Goal: Book appointment/travel/reservation

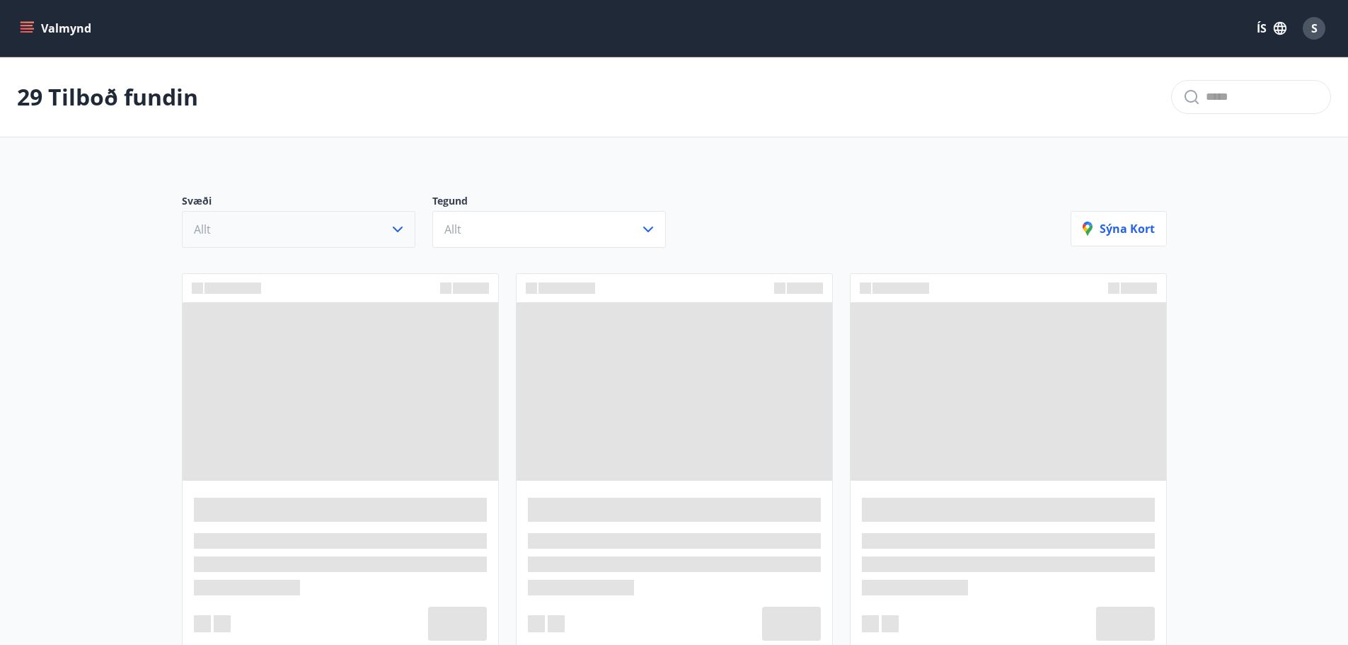
click at [348, 232] on button "Allt" at bounding box center [299, 229] width 234 height 37
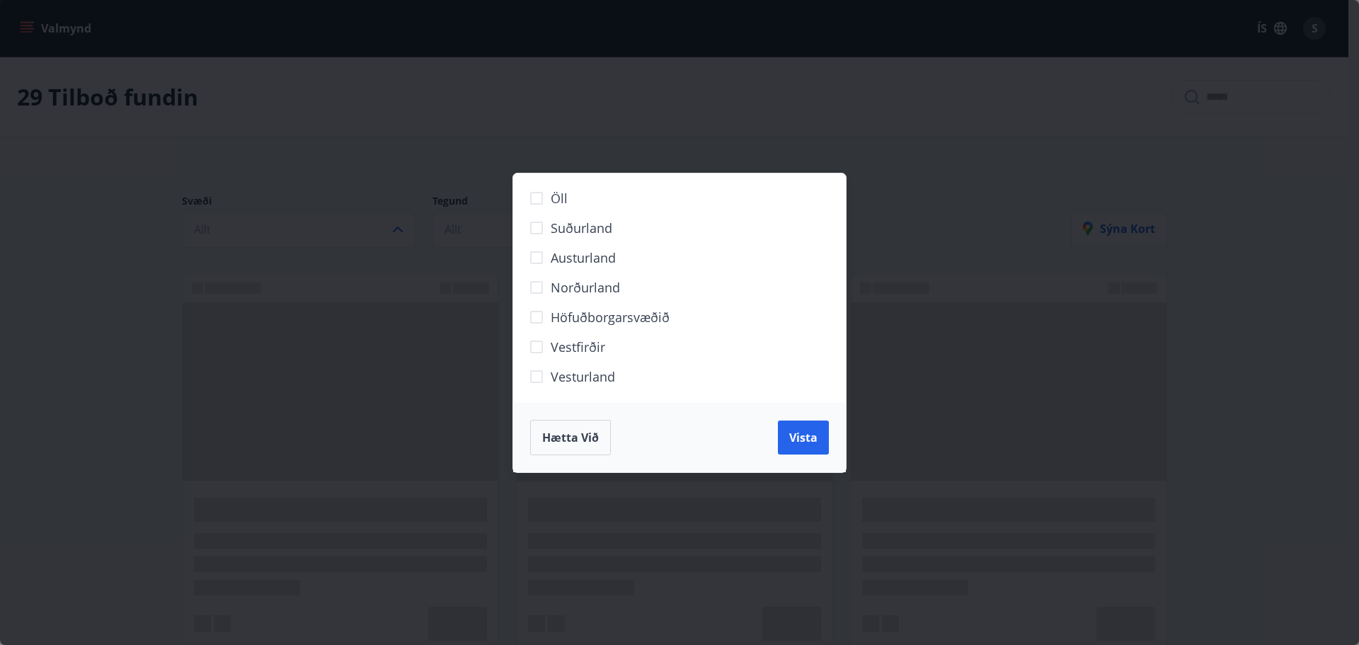
click at [563, 311] on span "Höfuðborgarsvæðið" at bounding box center [610, 317] width 119 height 18
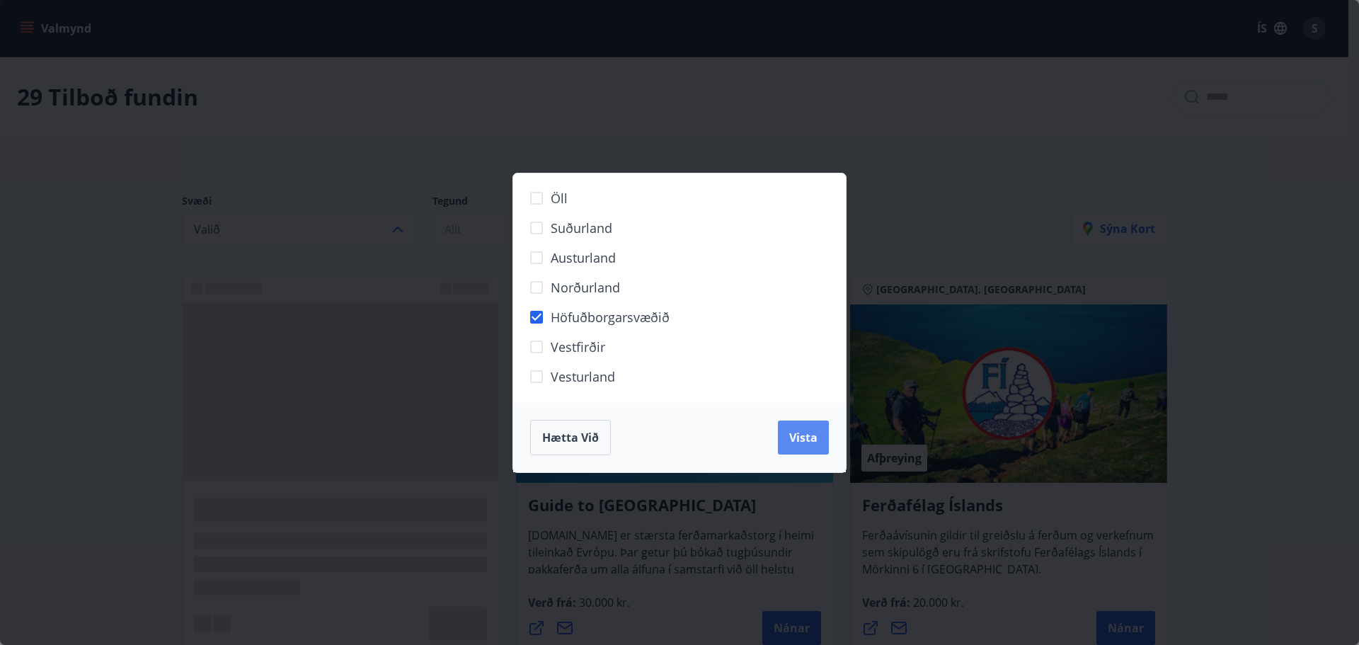
click at [815, 437] on span "Vista" at bounding box center [803, 438] width 28 height 16
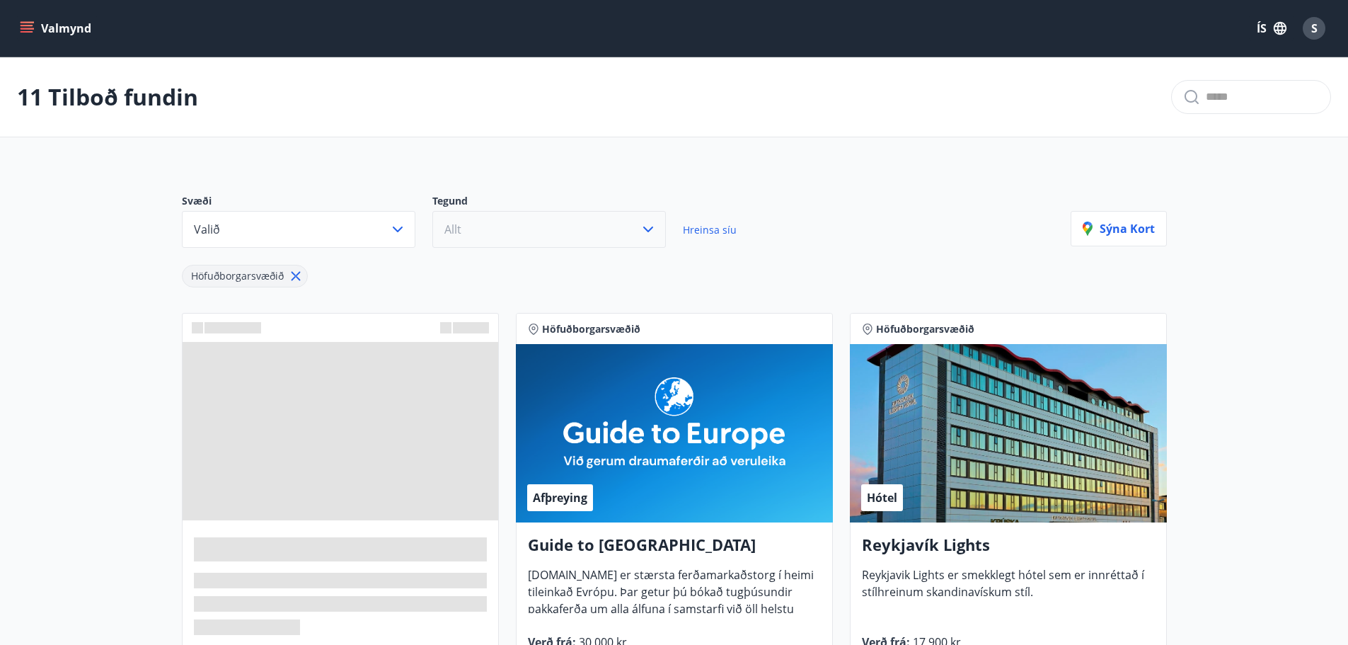
click at [520, 232] on button "Allt" at bounding box center [549, 229] width 234 height 37
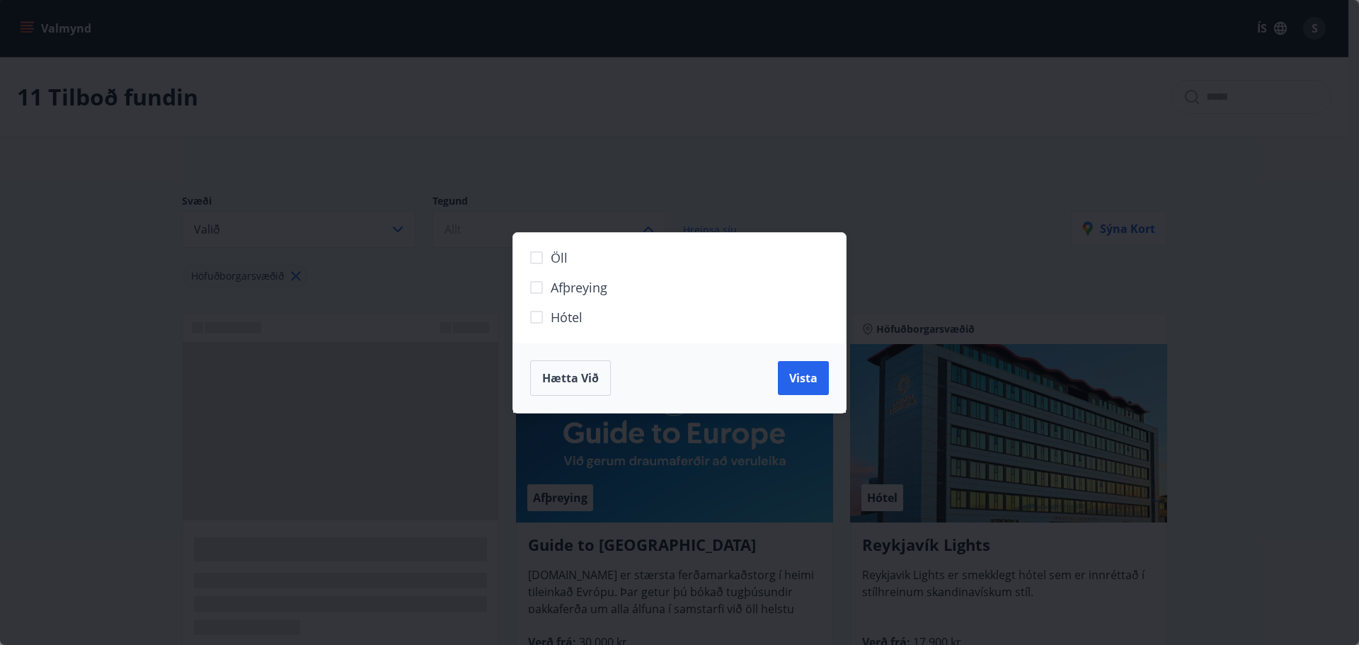
click at [567, 311] on span "Hótel" at bounding box center [567, 317] width 32 height 18
click at [805, 383] on span "Vista" at bounding box center [803, 378] width 28 height 16
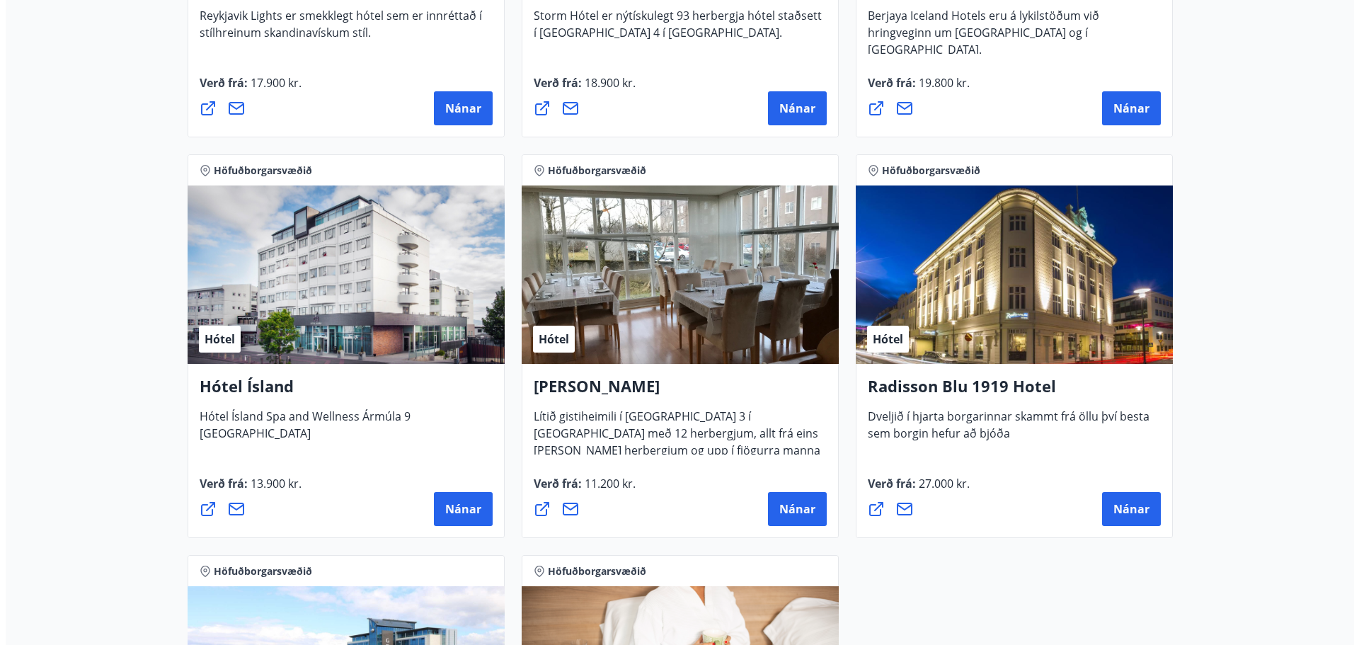
scroll to position [495, 0]
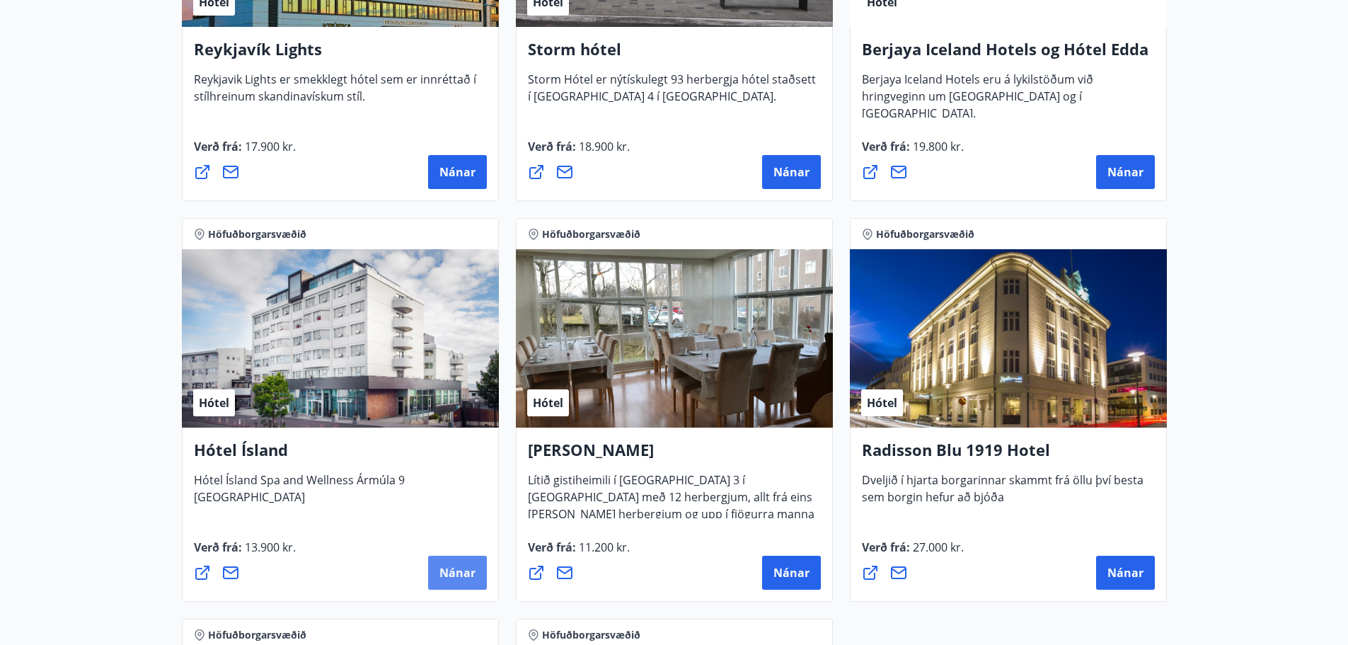
click at [455, 568] on span "Nánar" at bounding box center [457, 573] width 36 height 16
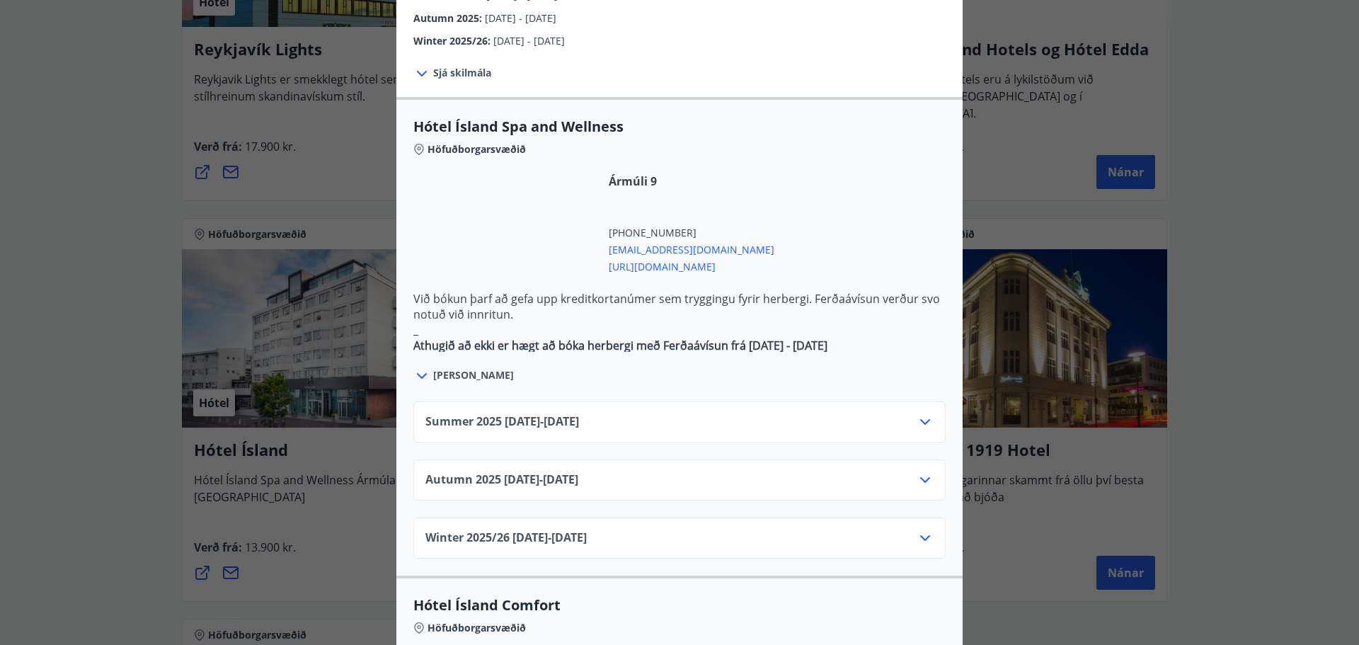
scroll to position [778, 0]
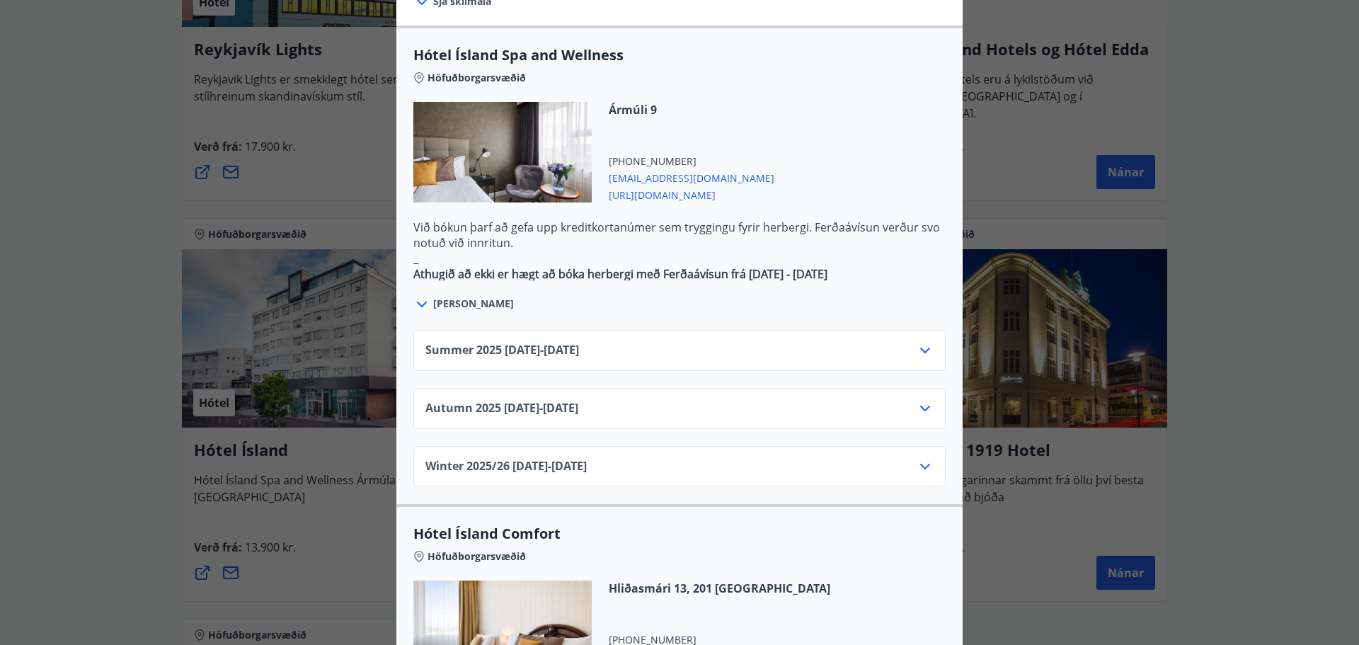
click at [686, 342] on div "Summer [PHONE_NUMBER][DATE] - [DATE]" at bounding box center [679, 356] width 508 height 28
click at [906, 342] on div "Summer 2025 01.06.25 - 30.09.25" at bounding box center [679, 356] width 508 height 28
click at [922, 342] on icon at bounding box center [925, 350] width 17 height 17
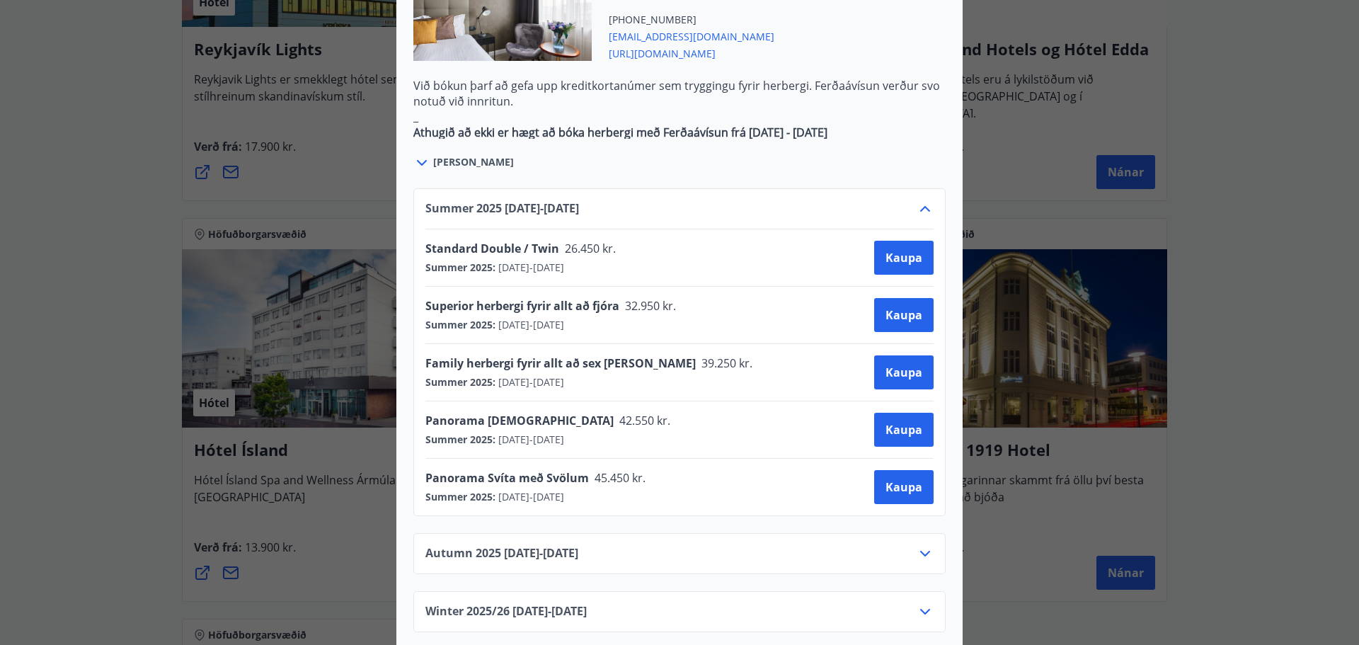
scroll to position [849, 0]
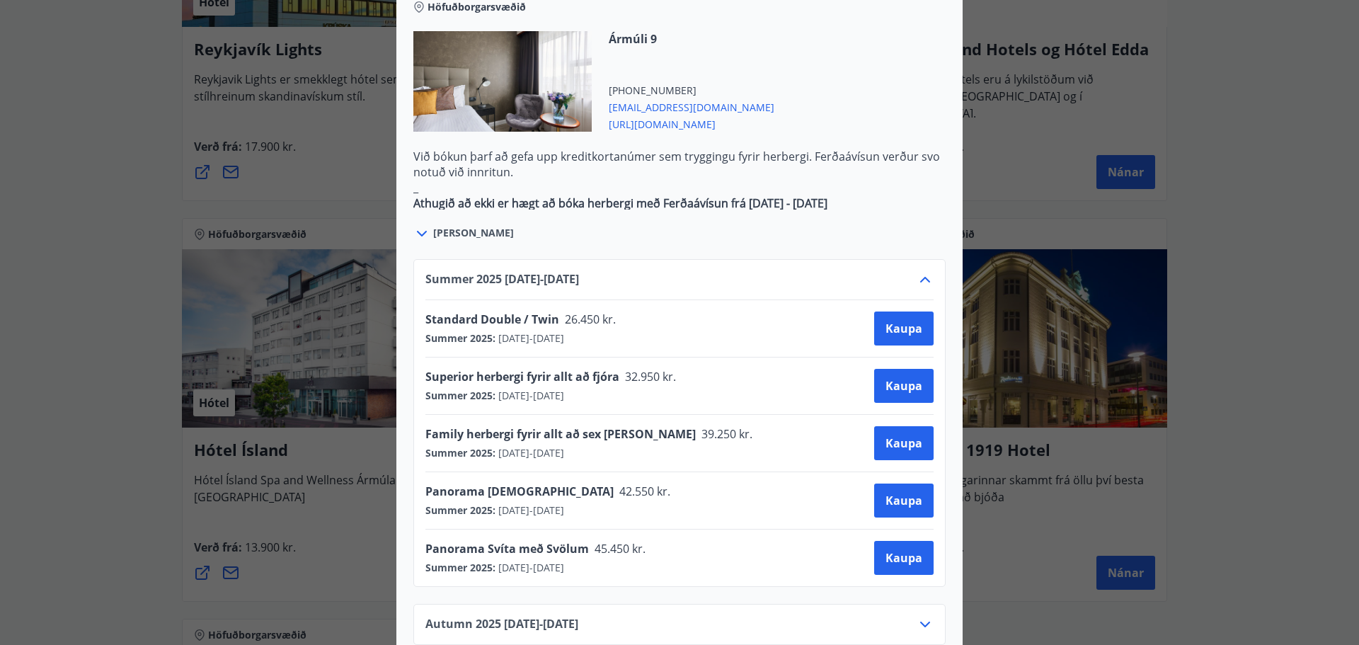
click at [917, 271] on icon at bounding box center [925, 279] width 17 height 17
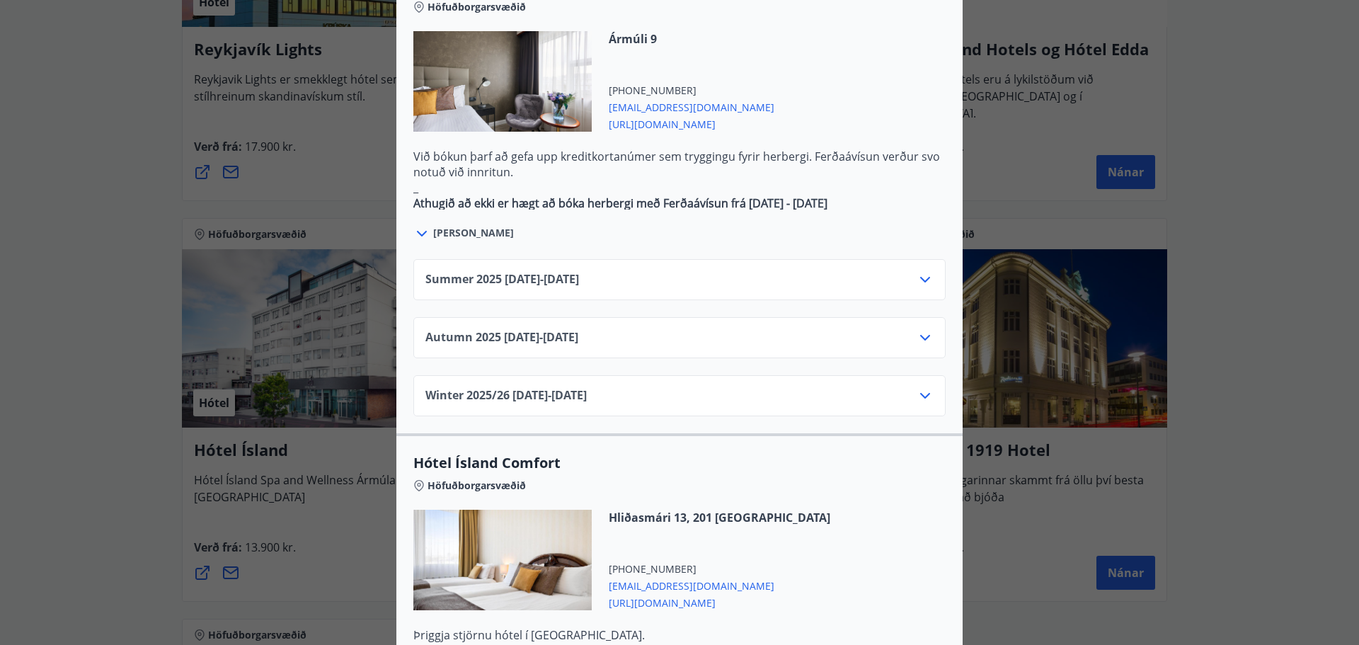
click at [921, 335] on icon at bounding box center [925, 338] width 10 height 6
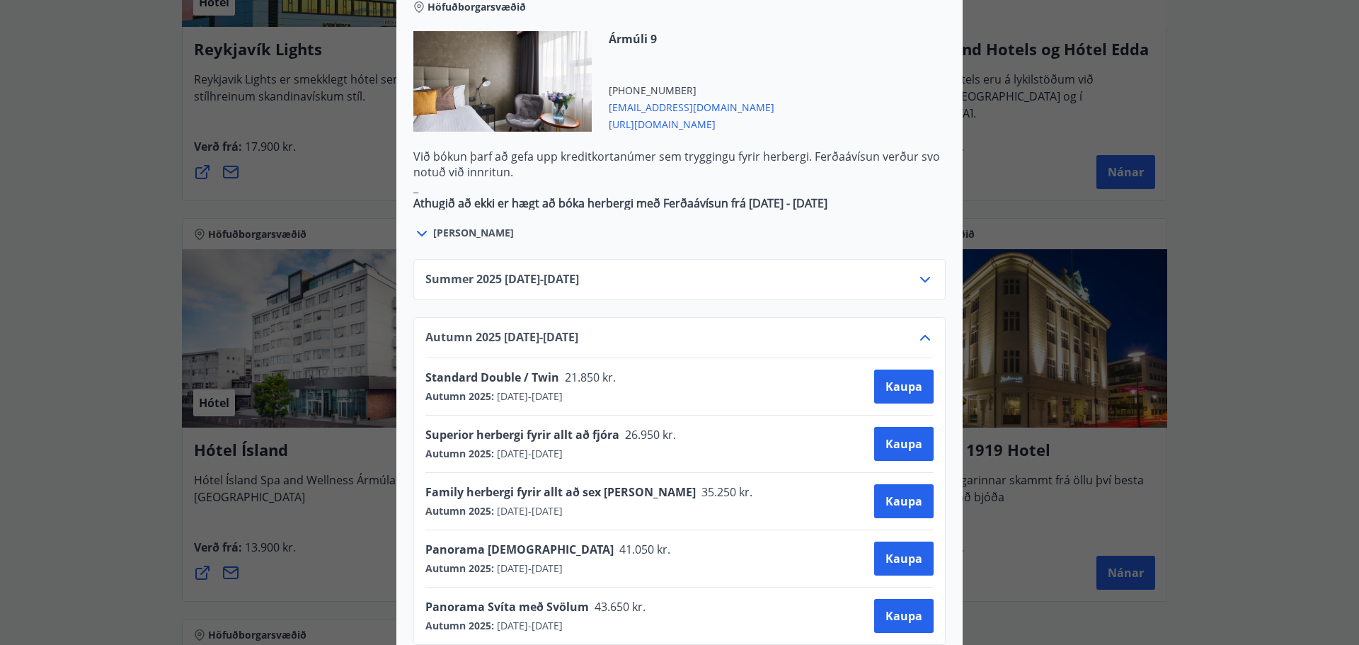
click at [921, 335] on icon at bounding box center [925, 338] width 10 height 6
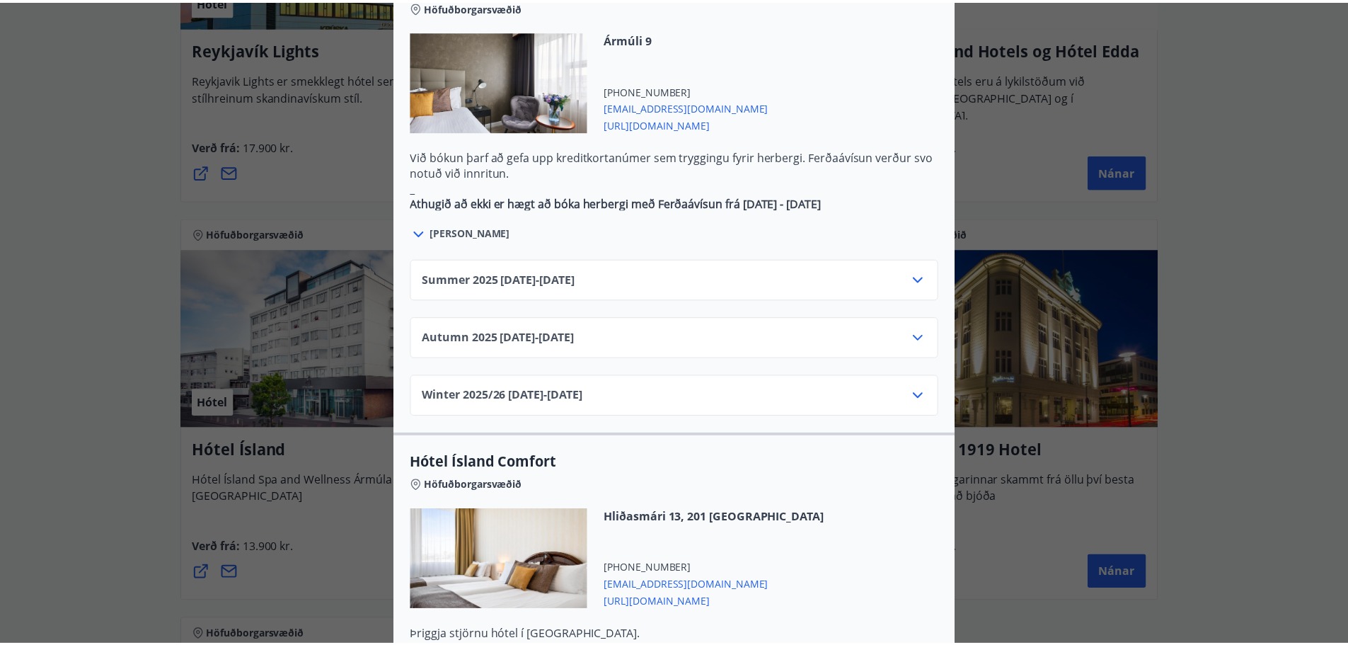
scroll to position [0, 0]
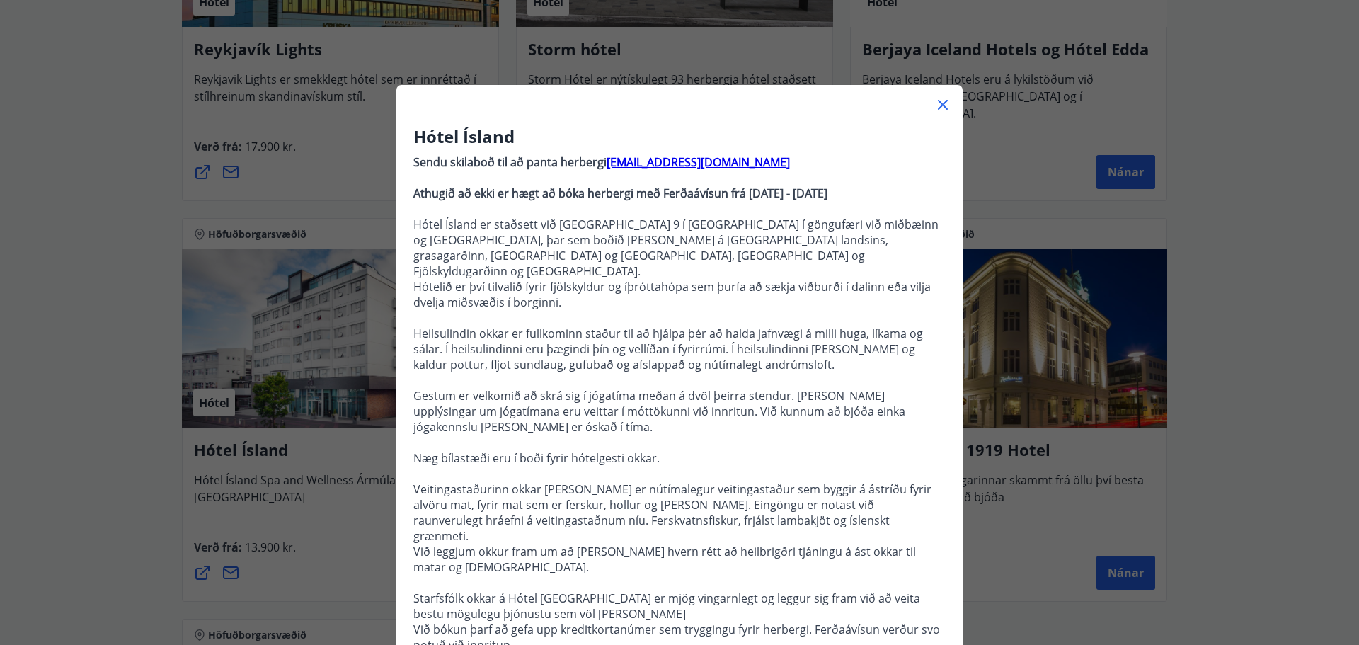
click at [96, 188] on div "Hótel Ísland Sendu skilaboð til að panta herbergi reception@hotelisland.is Athu…" at bounding box center [679, 322] width 1359 height 645
click at [934, 105] on icon at bounding box center [942, 104] width 17 height 17
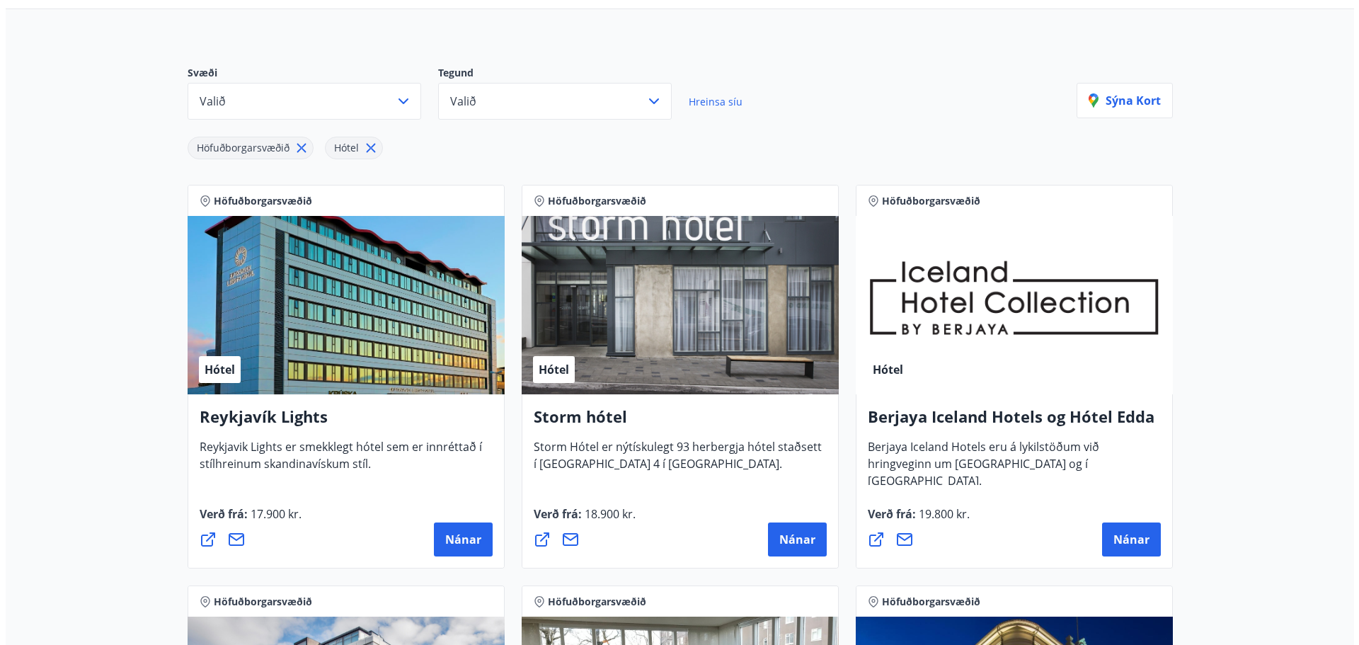
scroll to position [212, 0]
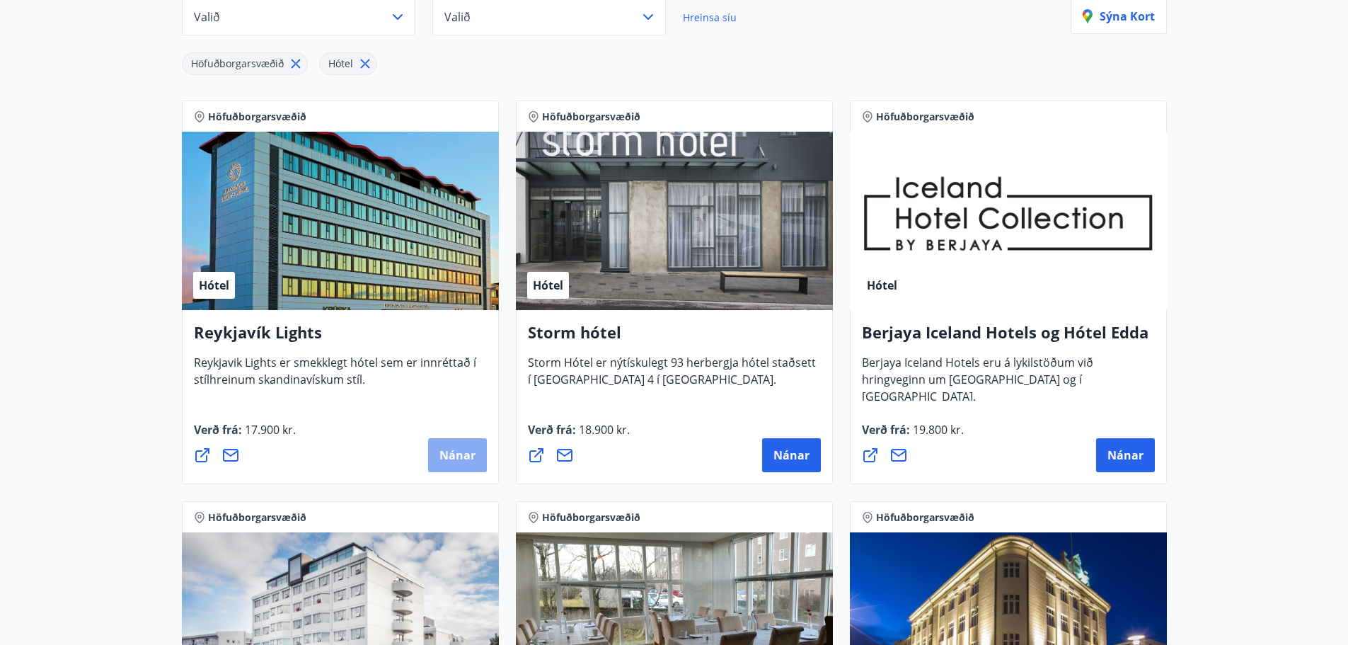
click at [457, 456] on span "Nánar" at bounding box center [457, 455] width 36 height 16
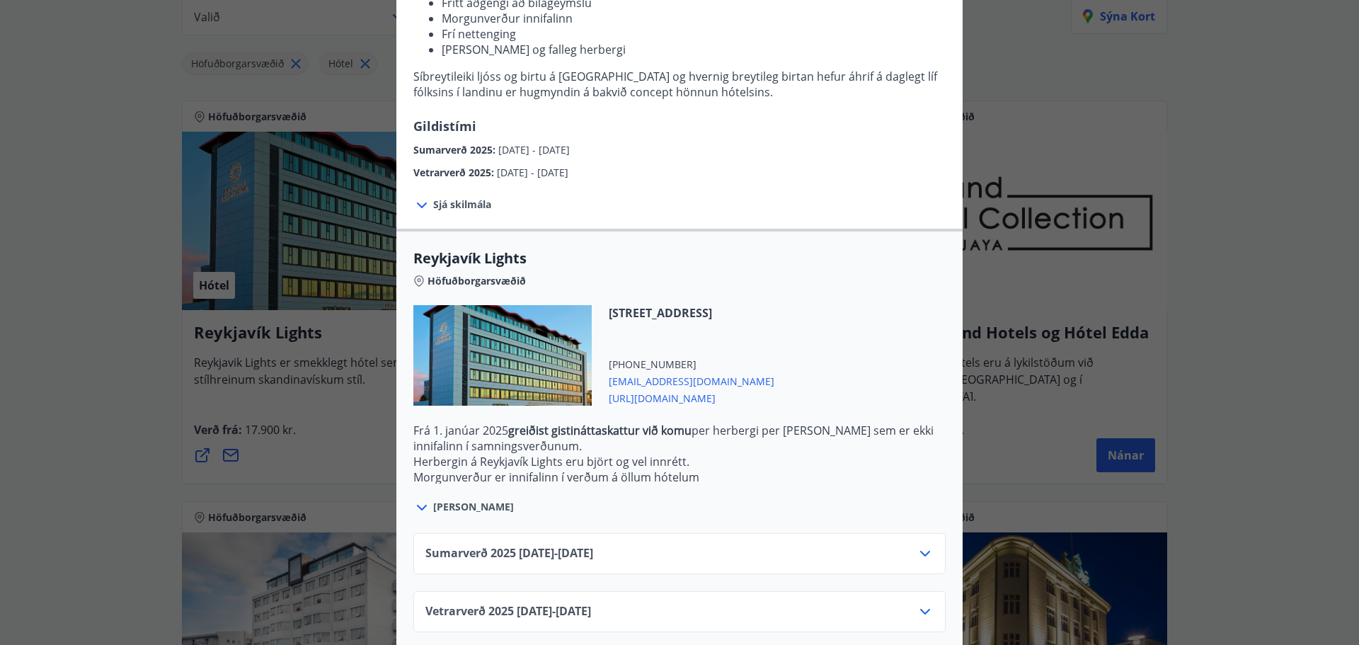
scroll to position [248, 0]
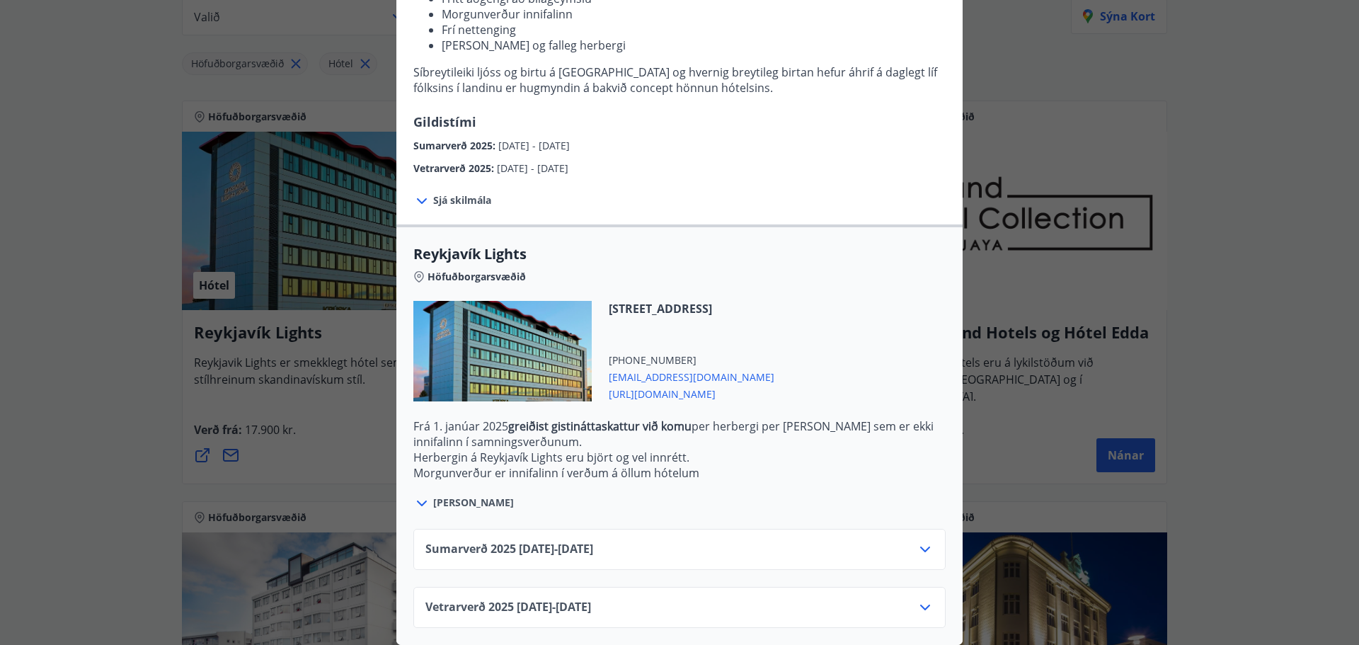
click at [924, 544] on icon at bounding box center [925, 549] width 17 height 17
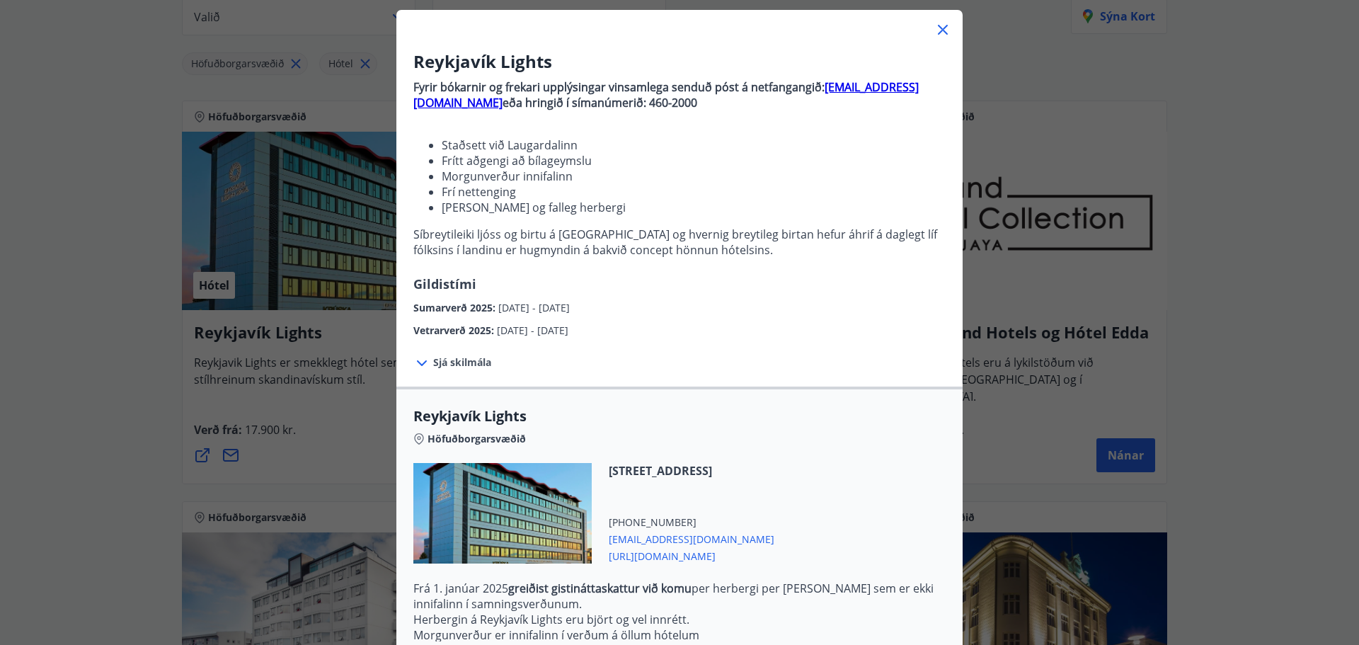
scroll to position [0, 0]
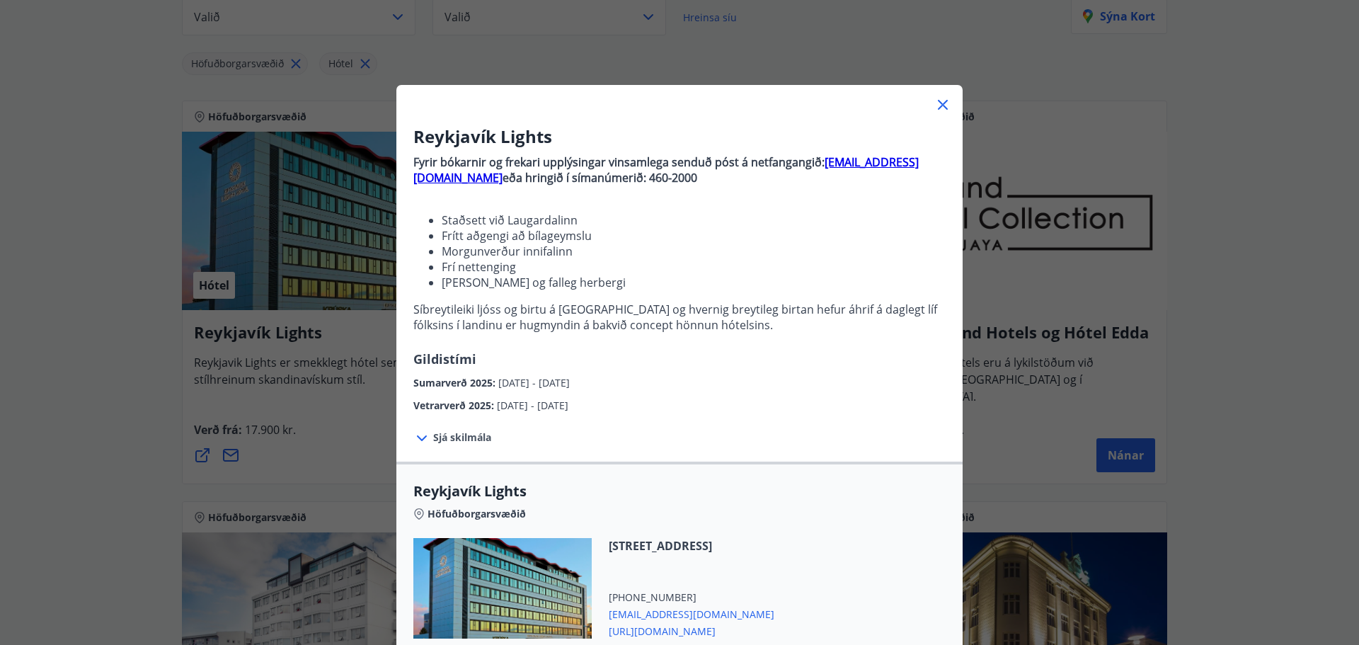
click at [942, 105] on icon at bounding box center [943, 105] width 2 height 2
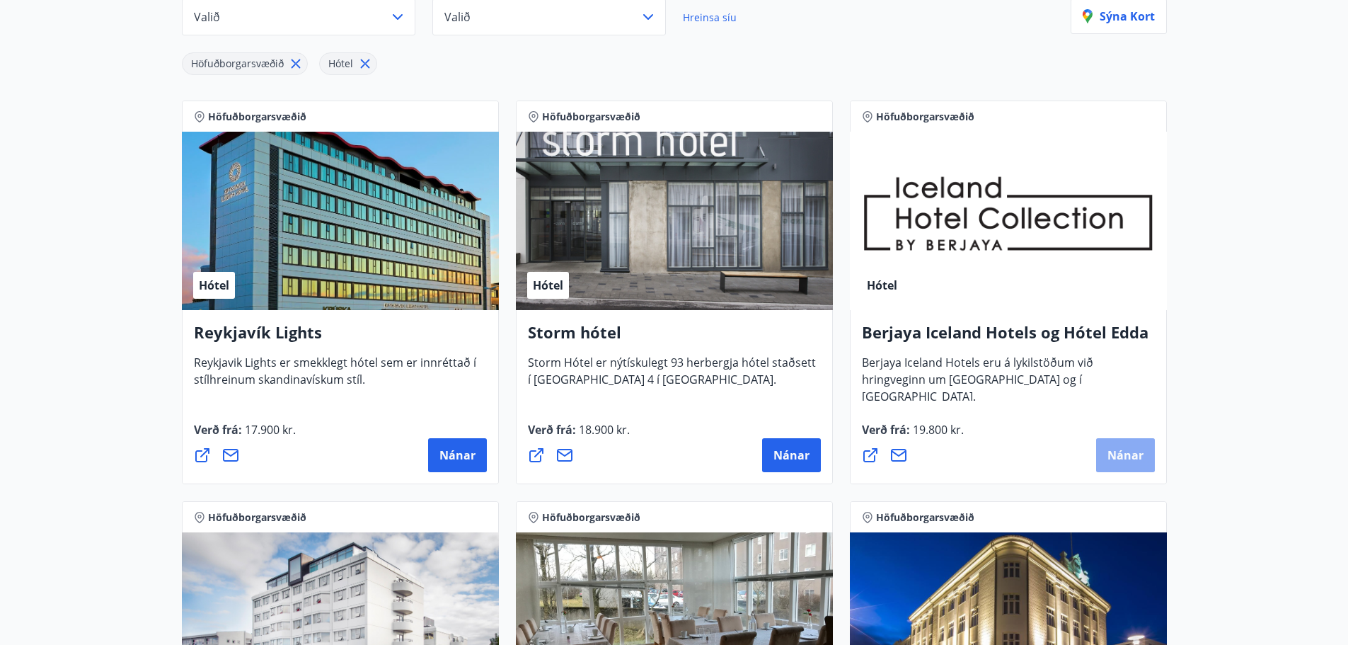
click at [1129, 449] on span "Nánar" at bounding box center [1126, 455] width 36 height 16
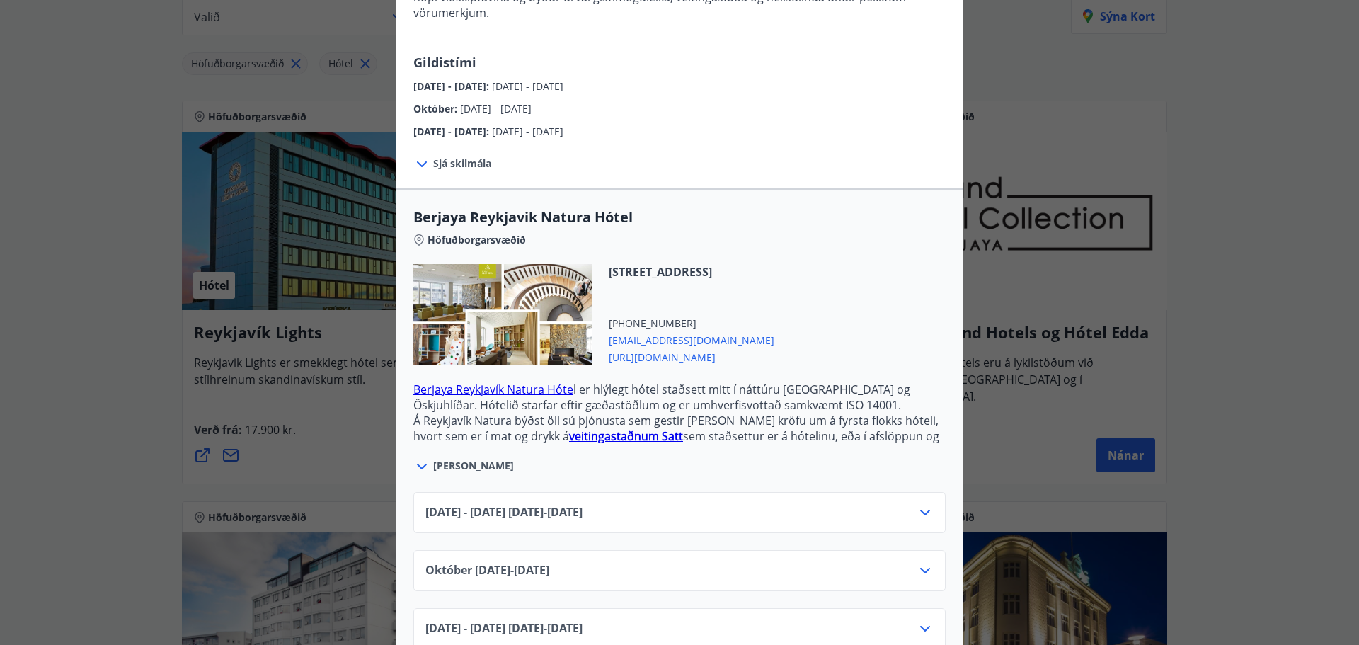
scroll to position [212, 0]
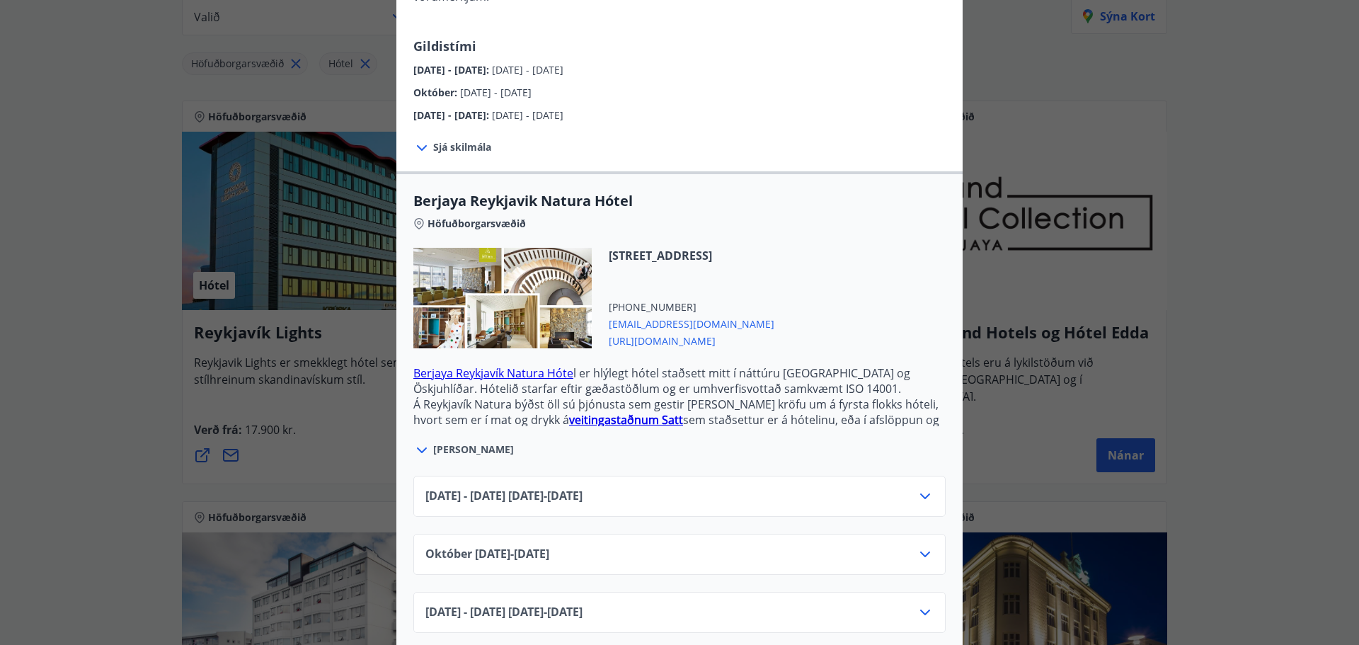
click at [909, 488] on div "Júní 2025 - September 2025 01.06.25 - 30.09.25" at bounding box center [679, 502] width 508 height 28
click at [917, 488] on icon at bounding box center [925, 496] width 17 height 17
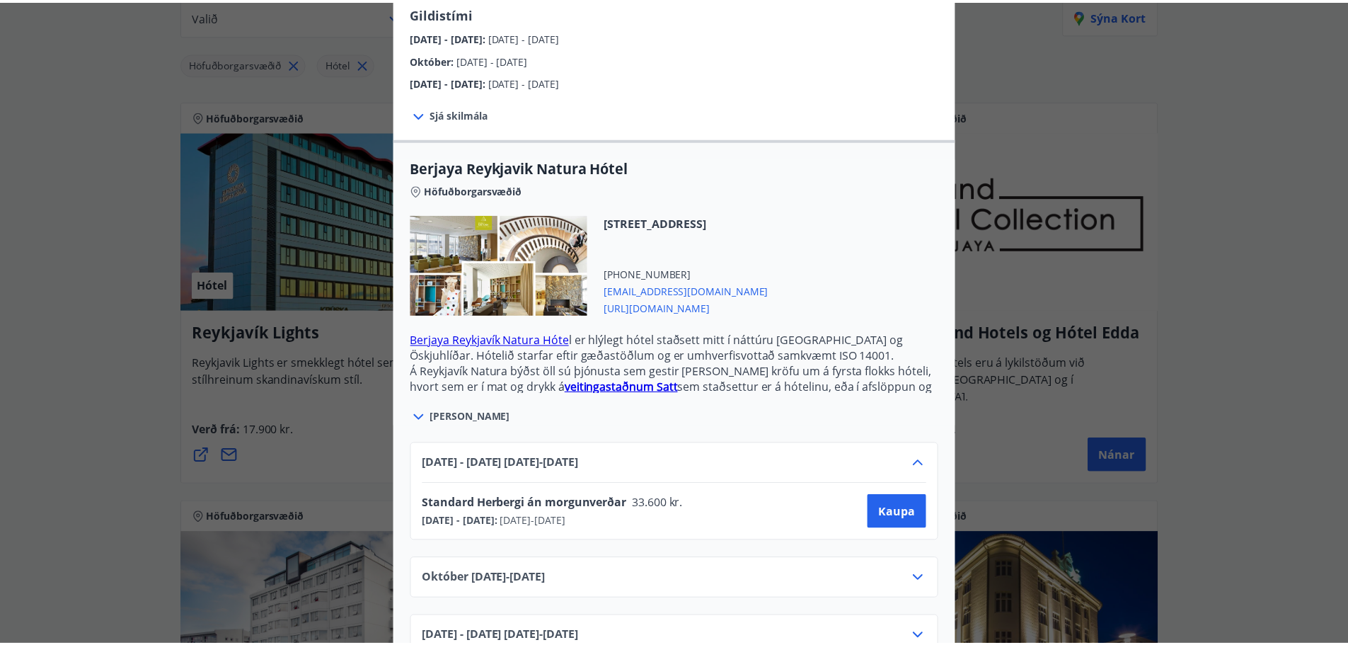
scroll to position [57, 0]
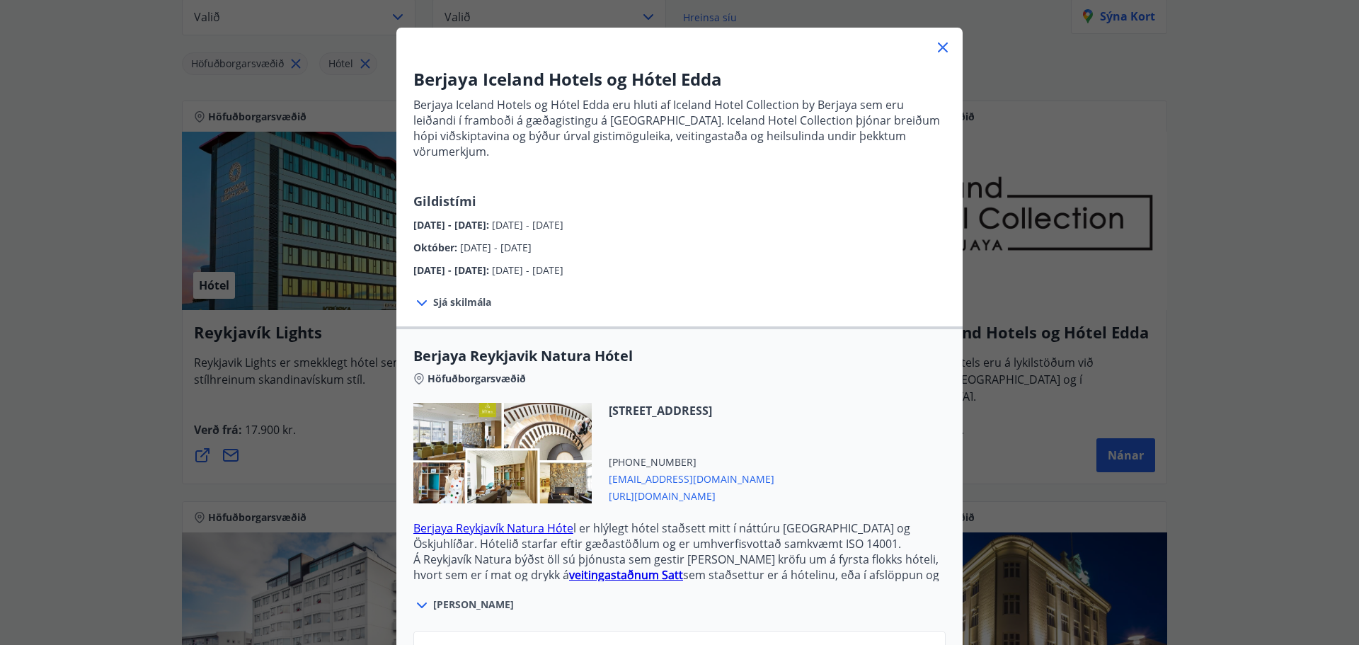
click at [943, 51] on icon at bounding box center [942, 47] width 17 height 17
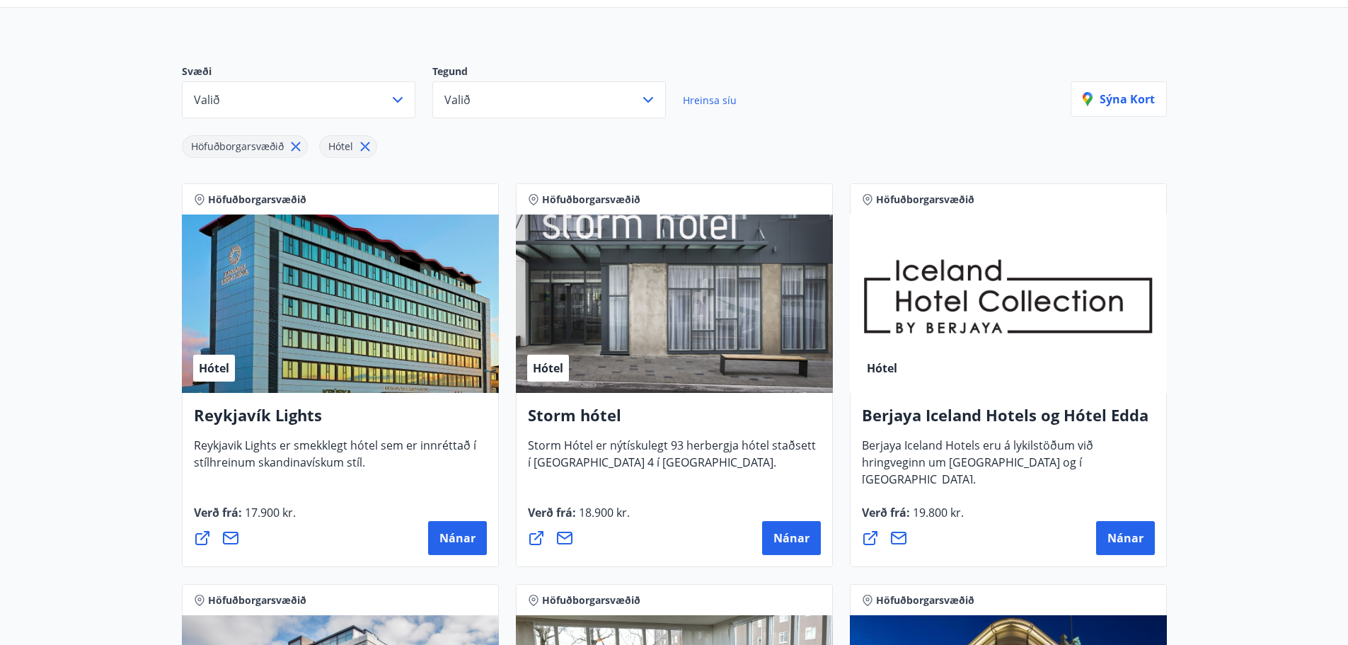
scroll to position [0, 0]
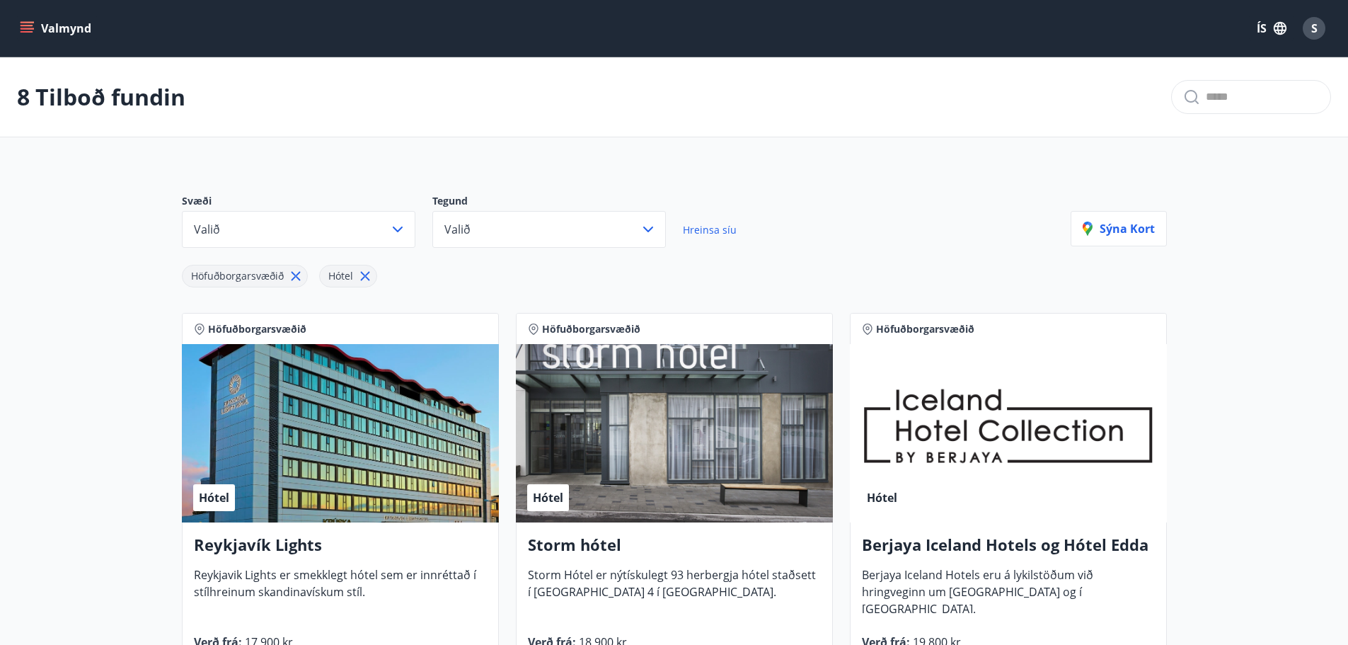
click at [367, 275] on icon at bounding box center [364, 276] width 9 height 9
click at [291, 278] on icon at bounding box center [296, 276] width 16 height 16
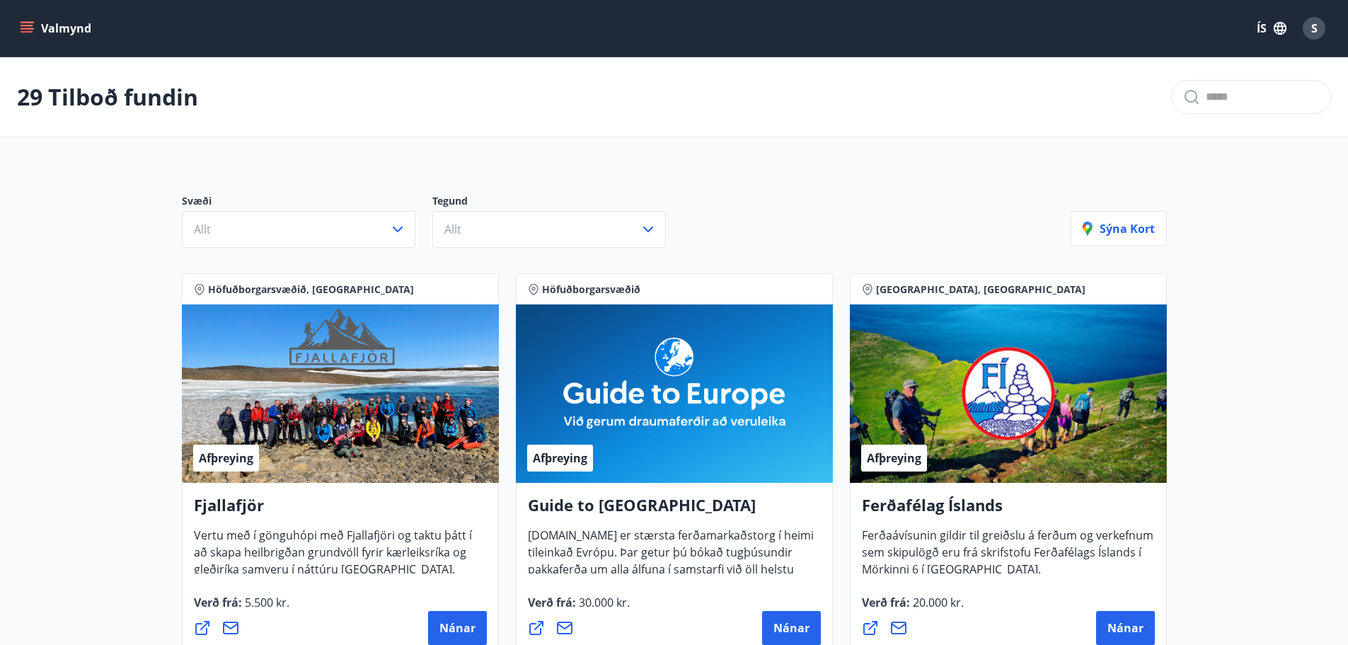
click at [31, 33] on icon "menu" at bounding box center [27, 28] width 14 height 14
click at [430, 110] on div "29 Tilboð fundin" at bounding box center [674, 97] width 1348 height 80
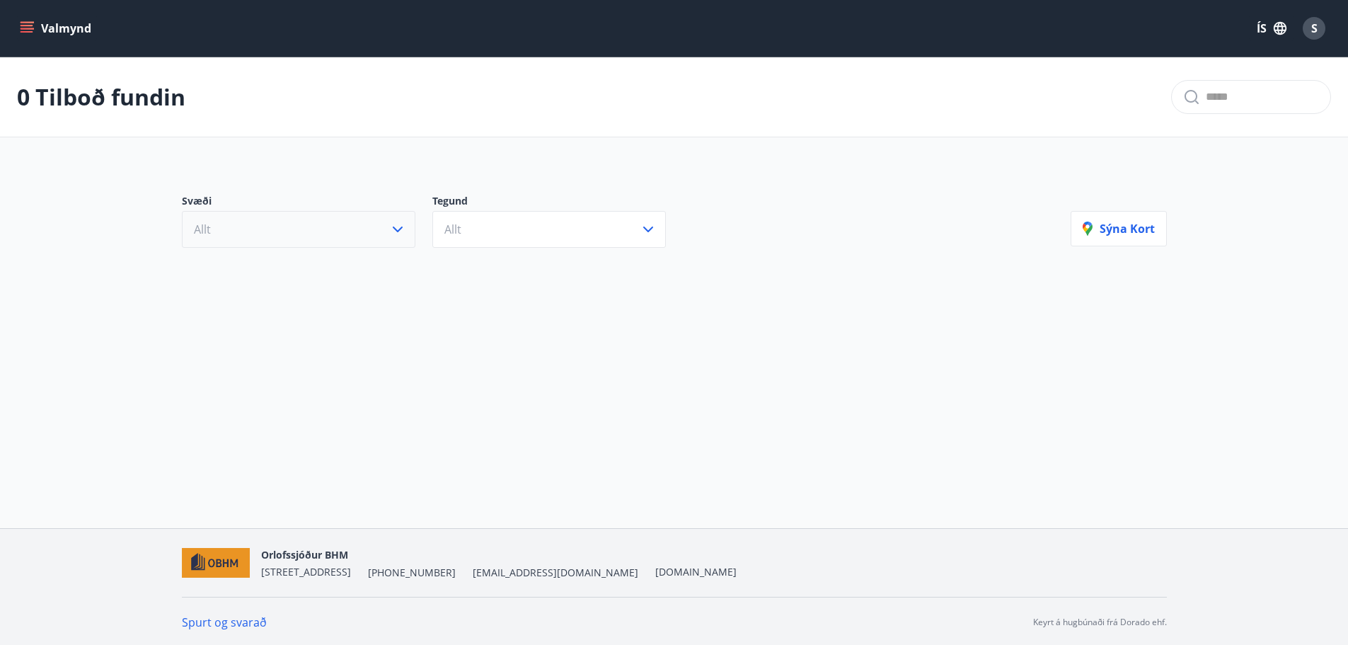
click at [398, 227] on icon "button" at bounding box center [397, 229] width 17 height 17
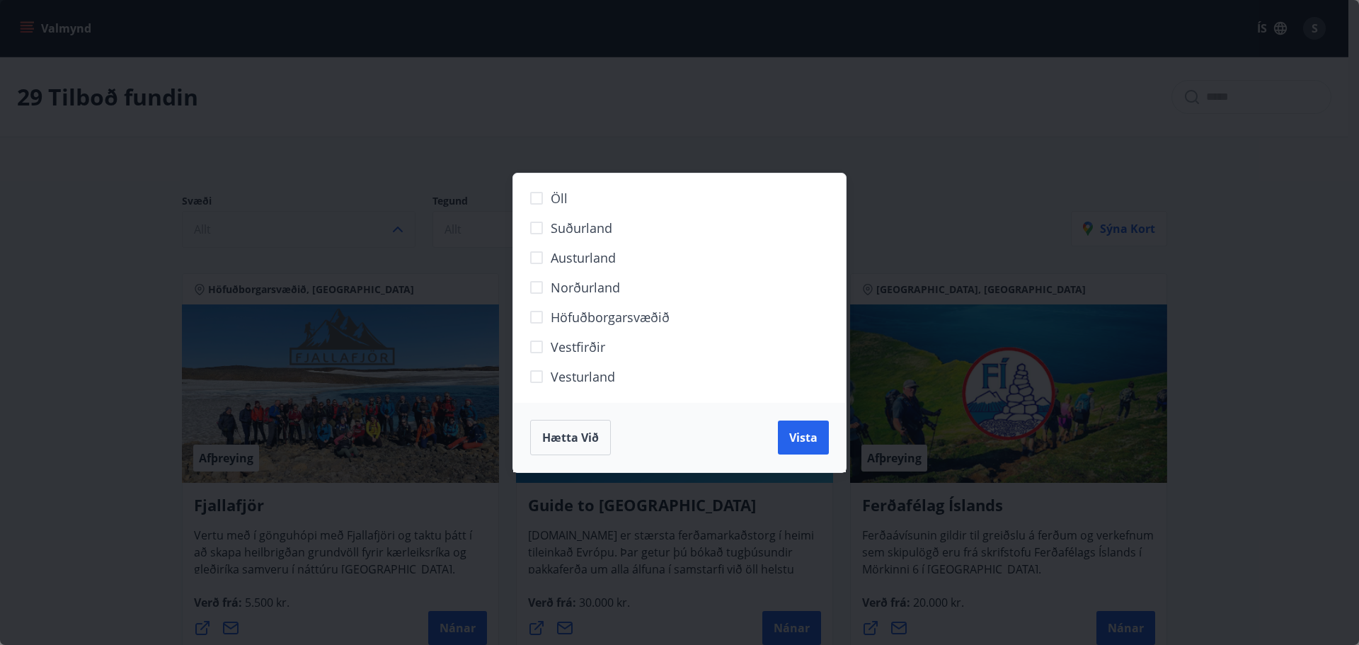
click at [564, 225] on span "Suðurland" at bounding box center [582, 228] width 62 height 18
click at [812, 442] on span "Vista" at bounding box center [803, 438] width 28 height 16
